Goal: Book appointment/travel/reservation

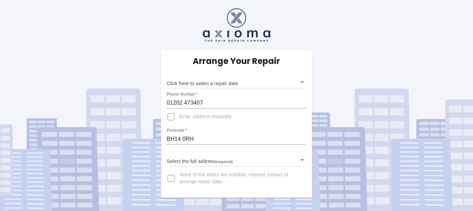
click at [301, 81] on body "Arrange Your Repair Click here to select a repair date ​ Phone Number   * [PHON…" at bounding box center [236, 105] width 473 height 211
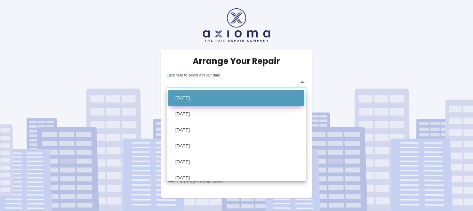
click at [236, 98] on li "[DATE]" at bounding box center [236, 98] width 136 height 16
type input "[DATE]T00:00:00.000Z"
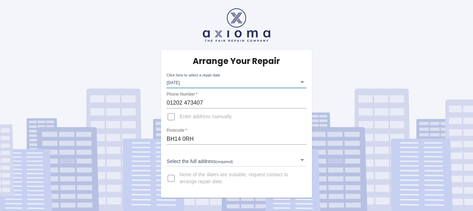
click at [173, 116] on input "Enter address manually" at bounding box center [171, 117] width 17 height 17
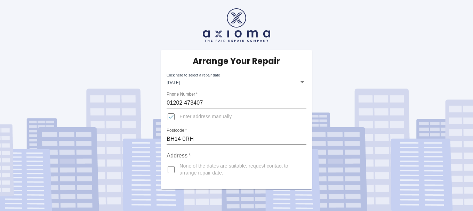
click at [185, 115] on span "Enter address manually" at bounding box center [205, 116] width 52 height 7
click at [179, 115] on input "Enter address manually" at bounding box center [171, 117] width 17 height 17
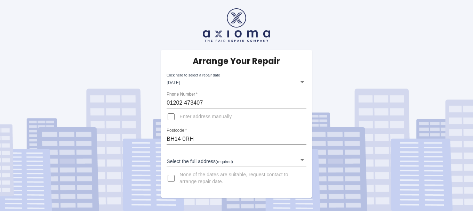
click at [181, 115] on span "Enter address manually" at bounding box center [205, 116] width 52 height 7
click at [179, 115] on input "Enter address manually" at bounding box center [171, 117] width 17 height 17
checkbox input "true"
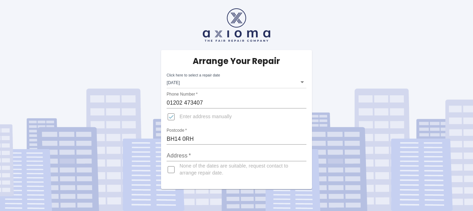
click at [204, 154] on input "Address   *" at bounding box center [236, 155] width 139 height 11
type input "[STREET_ADDRESS]"
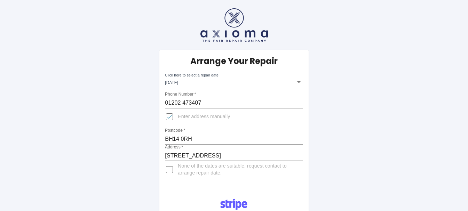
scroll to position [35, 0]
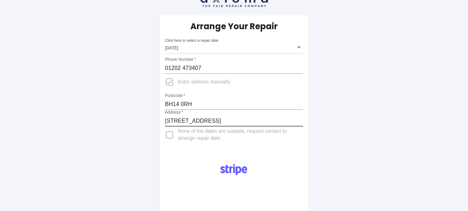
click at [187, 68] on input "01202 473407" at bounding box center [234, 68] width 138 height 11
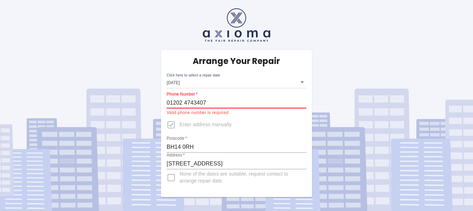
click at [187, 102] on input "01202 4743407" at bounding box center [236, 102] width 139 height 11
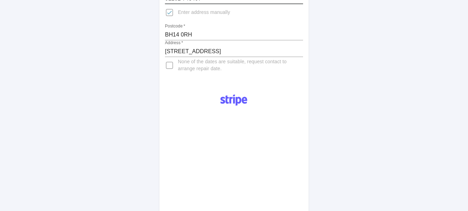
scroll to position [209, 0]
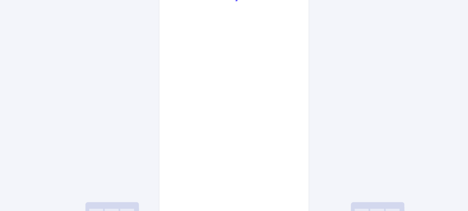
type input "01202 743407"
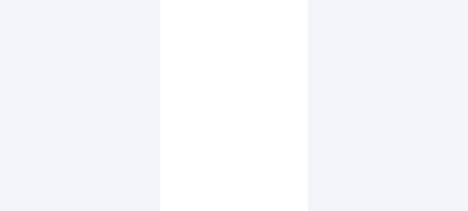
scroll to position [379, 0]
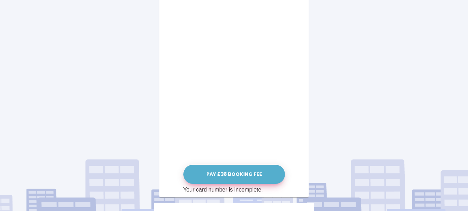
click at [218, 175] on button "Pay £38 Booking Fee" at bounding box center [234, 174] width 102 height 19
